Goal: Navigation & Orientation: Find specific page/section

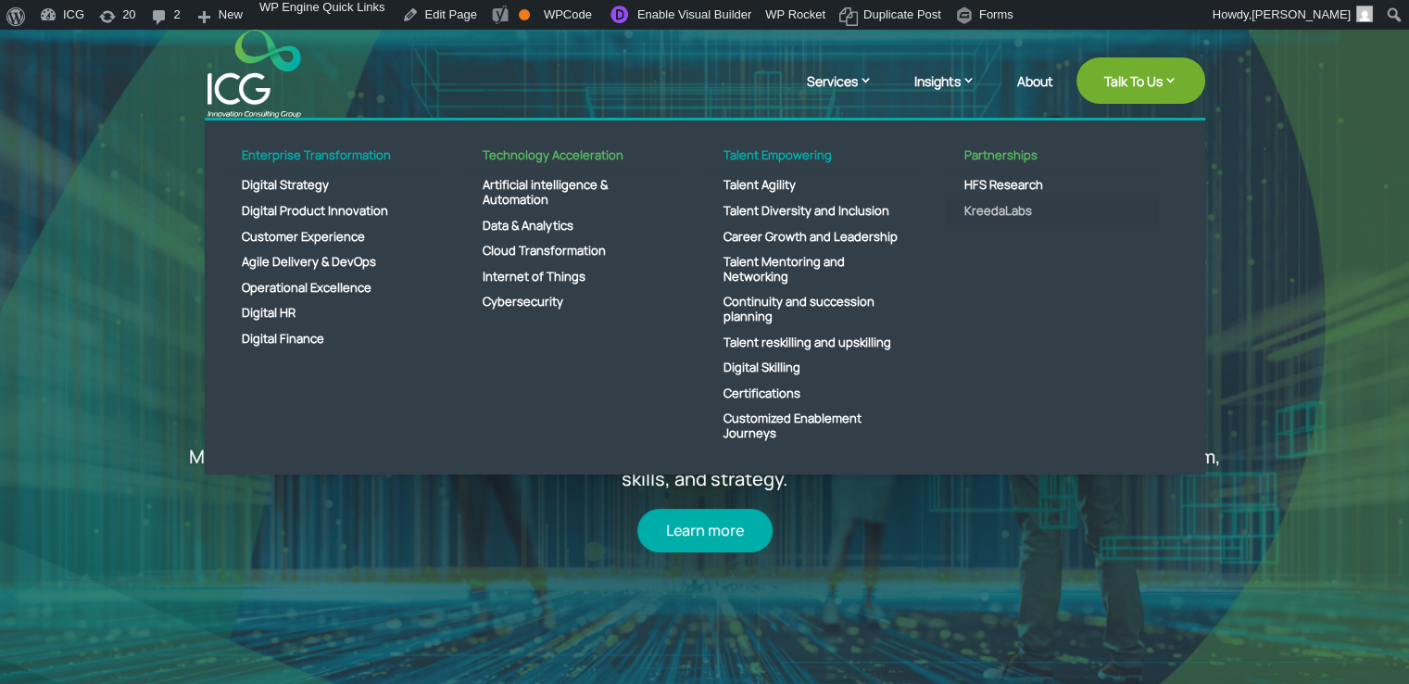
click at [986, 208] on link "KreedaLabs" at bounding box center [1052, 211] width 213 height 26
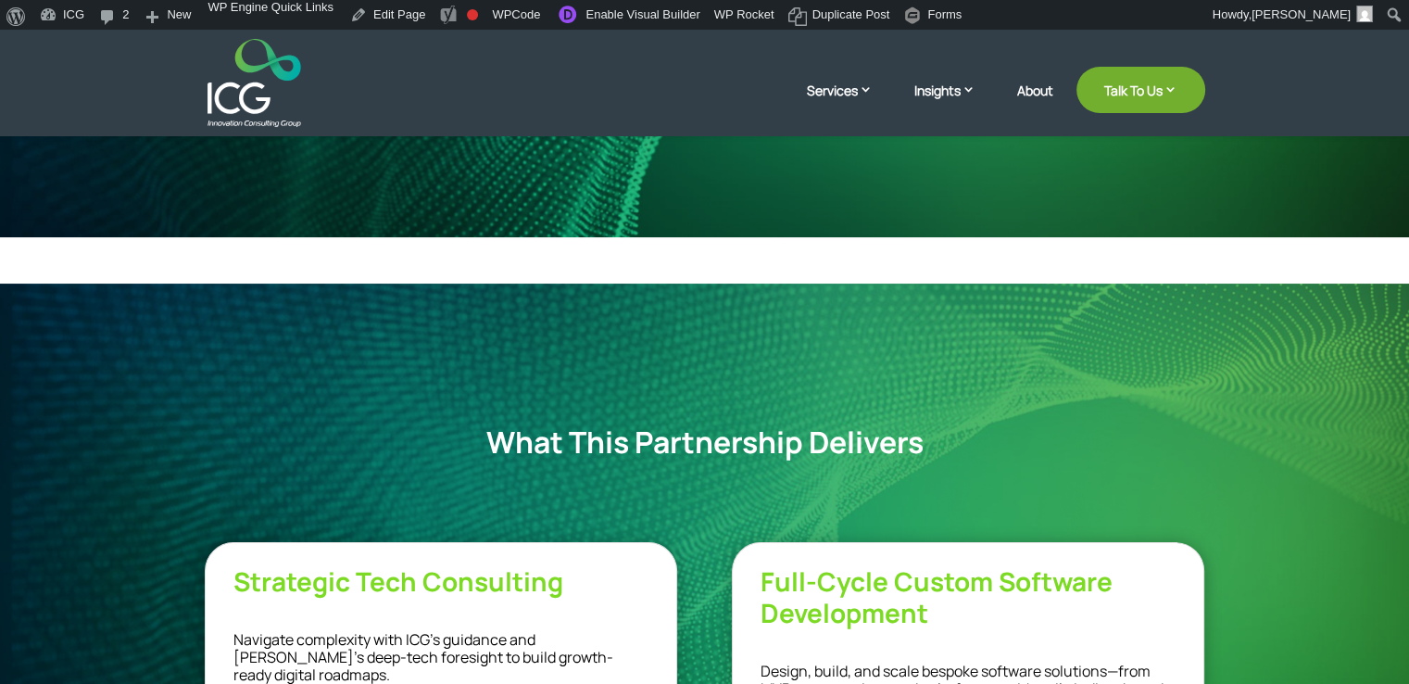
scroll to position [648, 0]
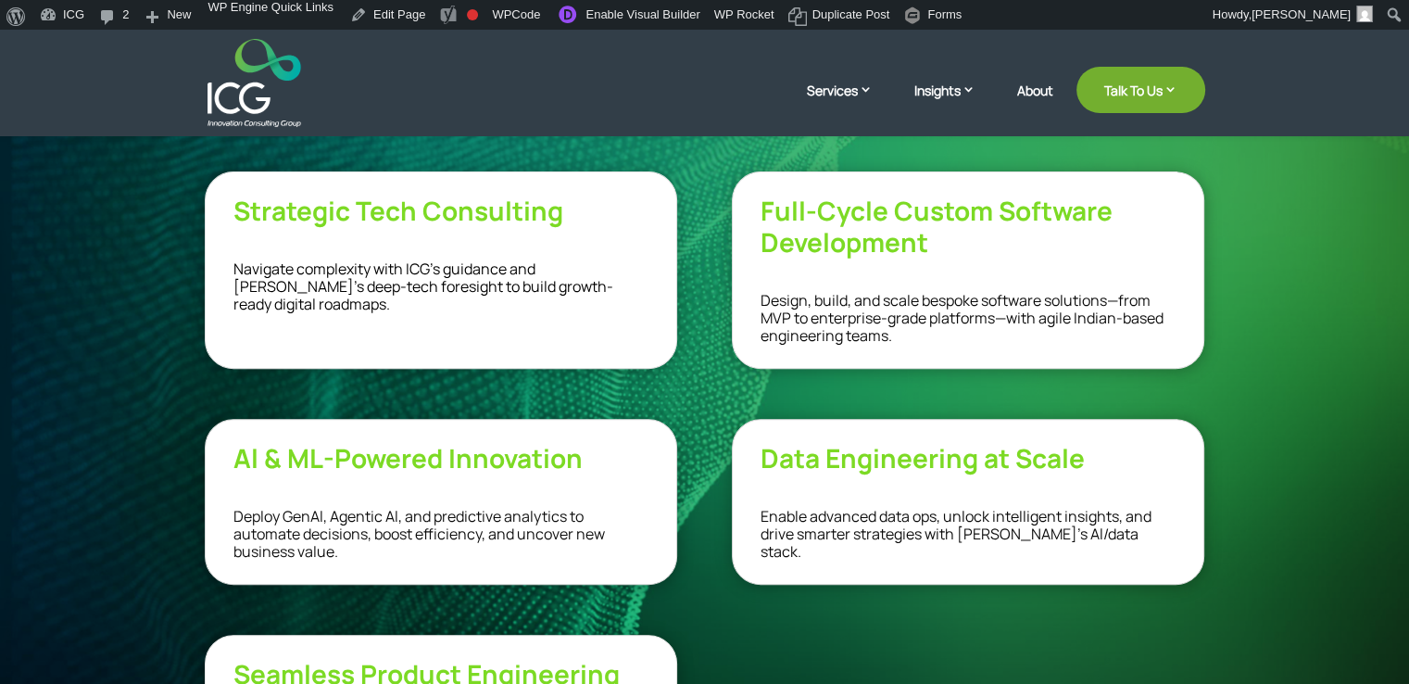
click at [467, 212] on span "Strategic Tech Consulting" at bounding box center [398, 210] width 330 height 35
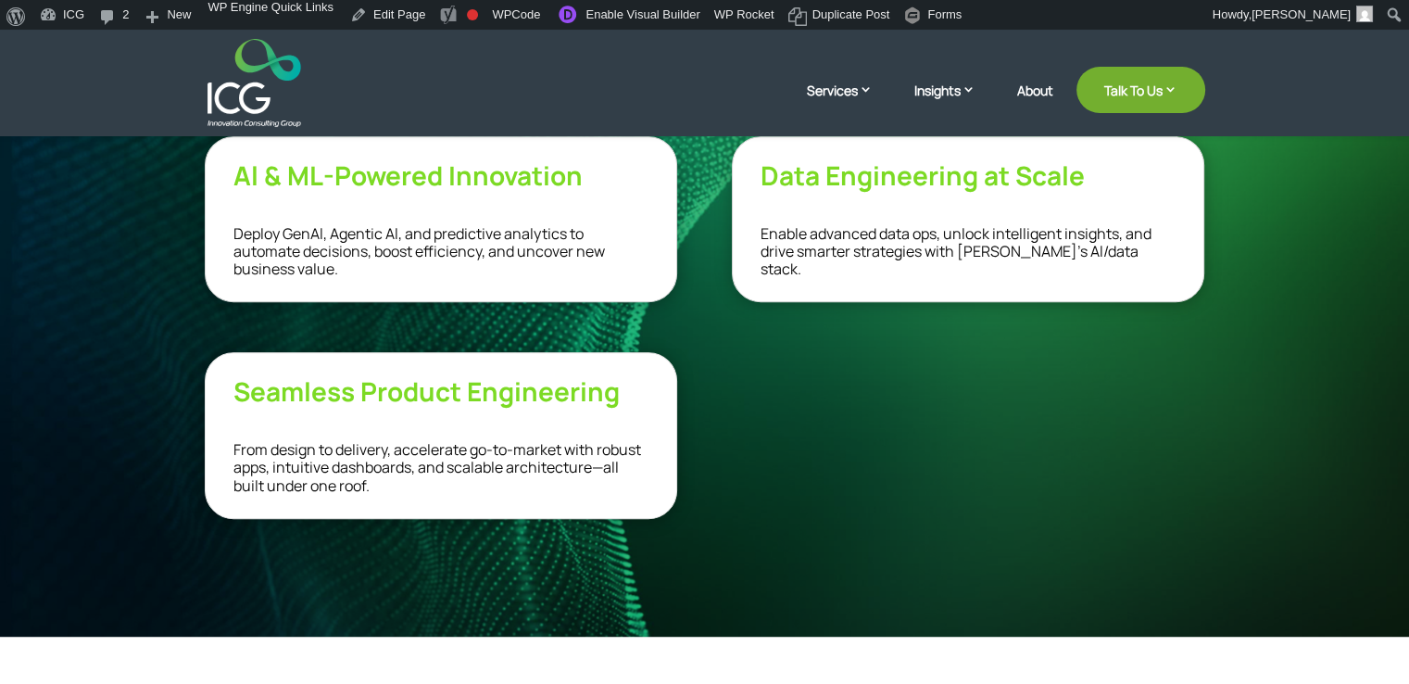
scroll to position [561, 0]
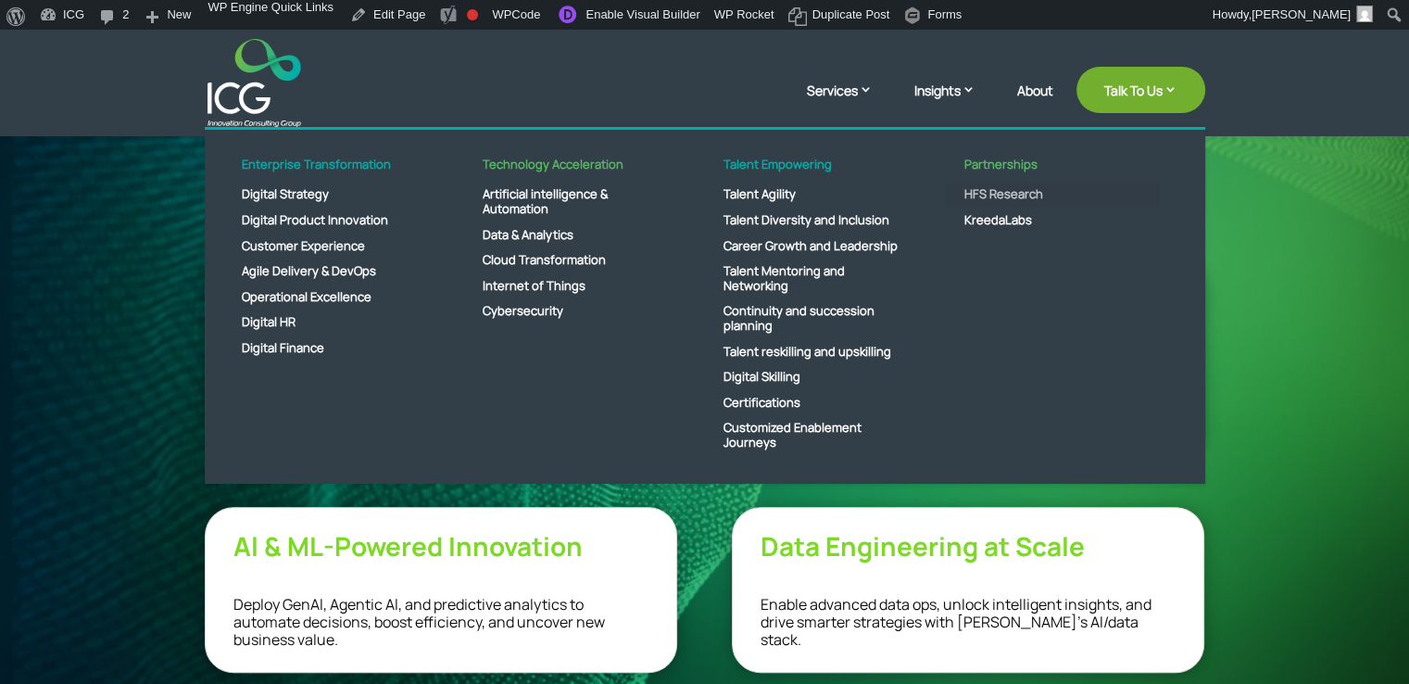
click at [997, 192] on link "HFS Research" at bounding box center [1052, 195] width 213 height 26
